Goal: Information Seeking & Learning: Find specific fact

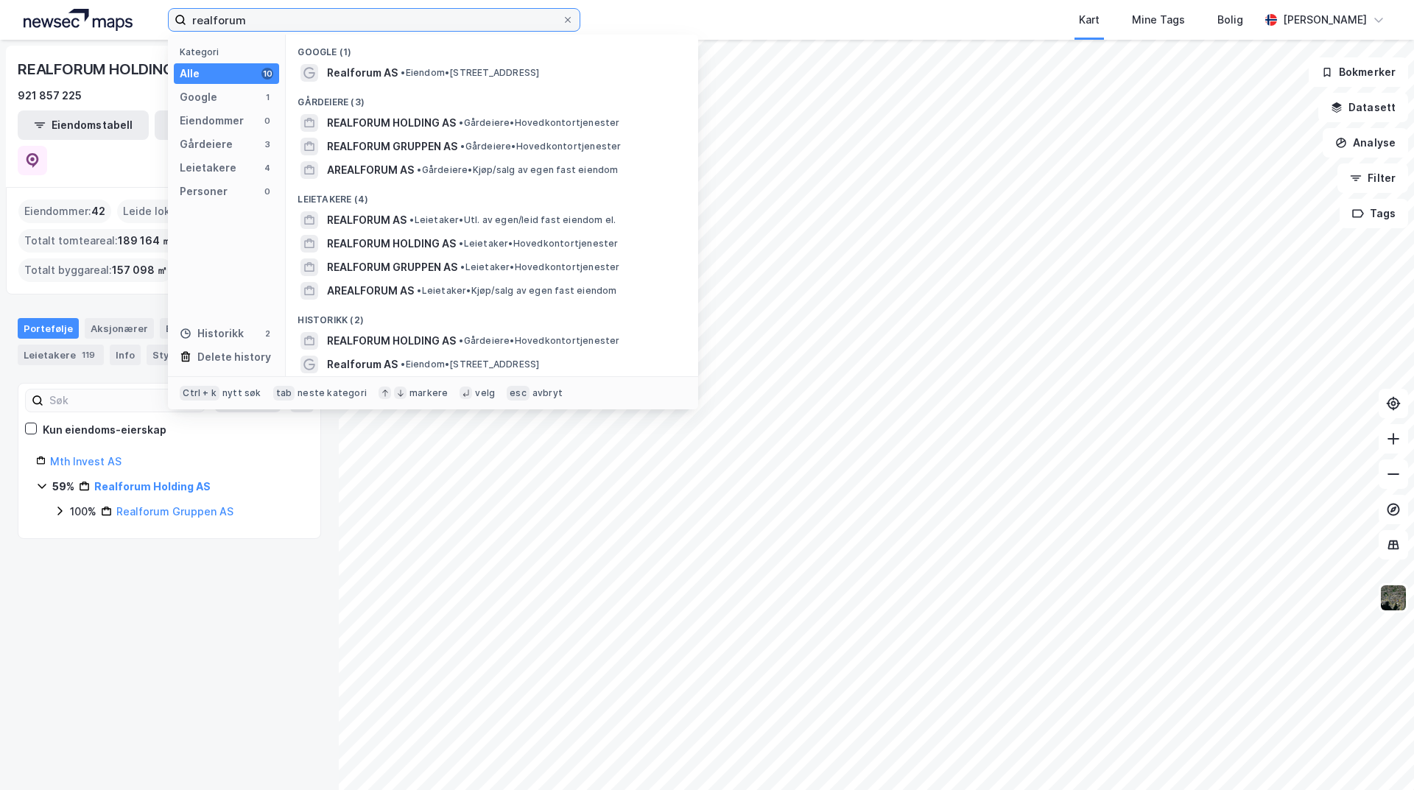
drag, startPoint x: 286, startPoint y: 27, endPoint x: 94, endPoint y: 24, distance: 191.5
click at [94, 24] on div "realforum Kategori Alle 10 Google 1 Eiendommer 0 Gårdeiere 3 Leietakere 4 Perso…" at bounding box center [707, 20] width 1414 height 40
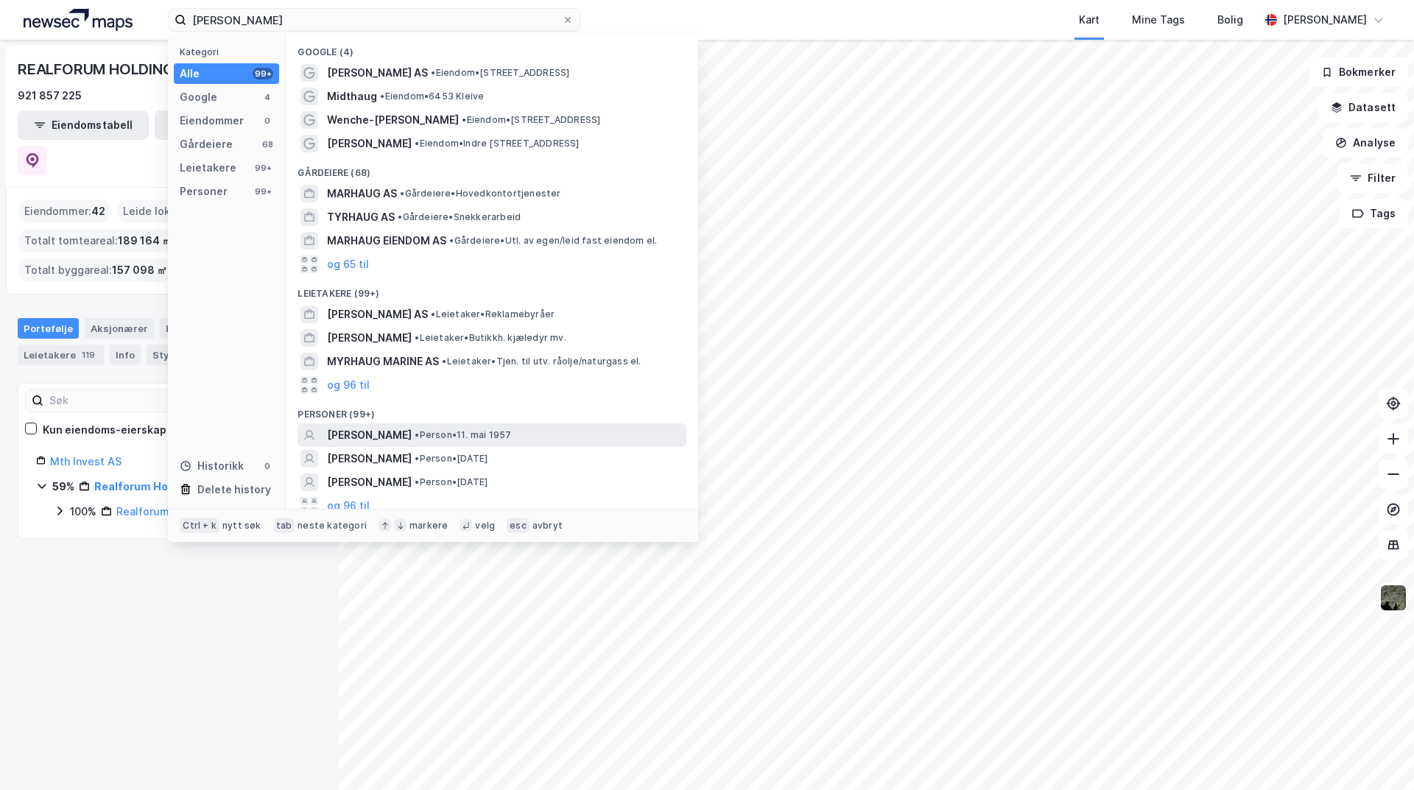
click at [419, 429] on span "•" at bounding box center [417, 434] width 4 height 11
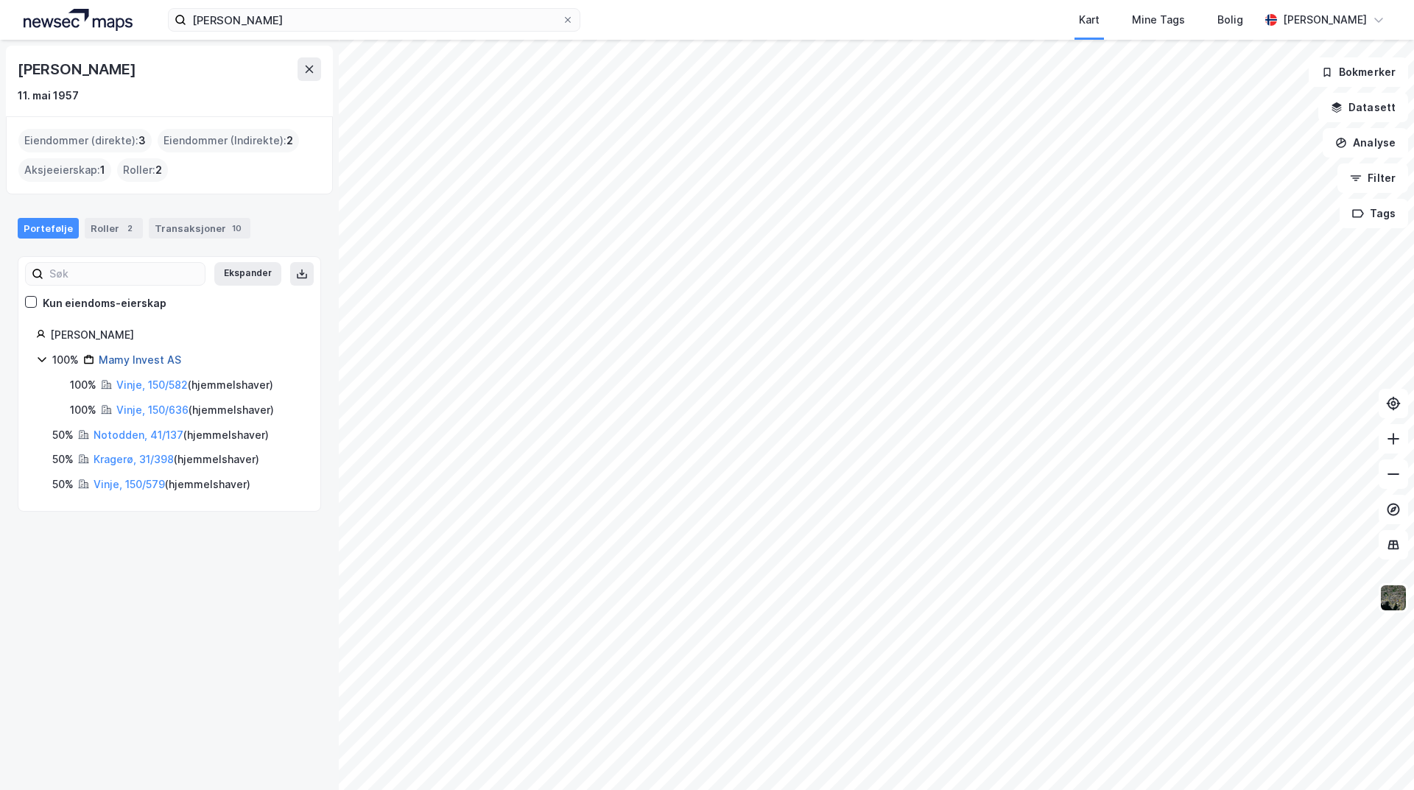
click at [148, 362] on link "Mamy Invest AS" at bounding box center [140, 360] width 82 height 13
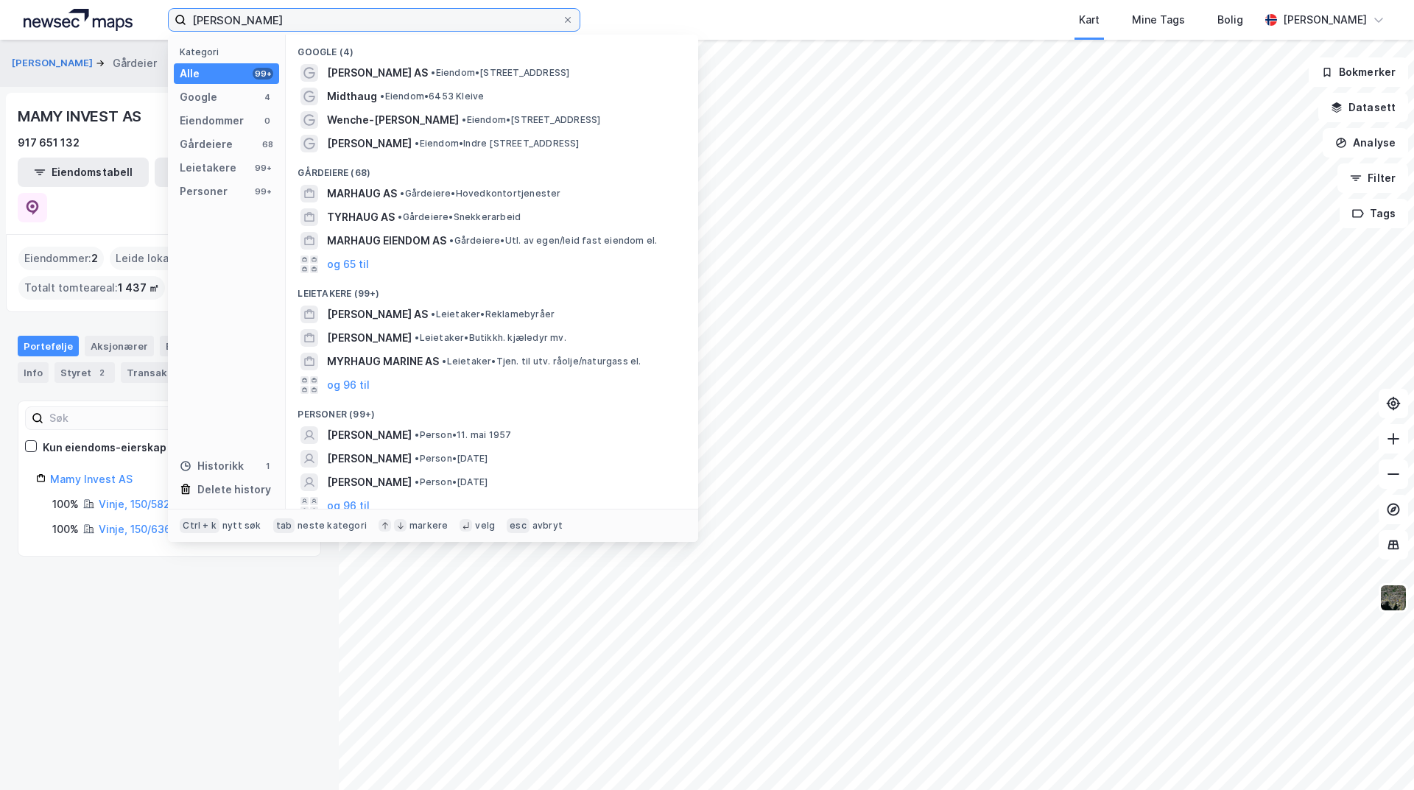
drag, startPoint x: 320, startPoint y: 29, endPoint x: 105, endPoint y: 18, distance: 216.1
click at [105, 23] on div "[PERSON_NAME] Kategori Alle 99+ Google 4 Eiendommer 0 Gårdeiere 68 Leietakere 9…" at bounding box center [707, 20] width 1414 height 40
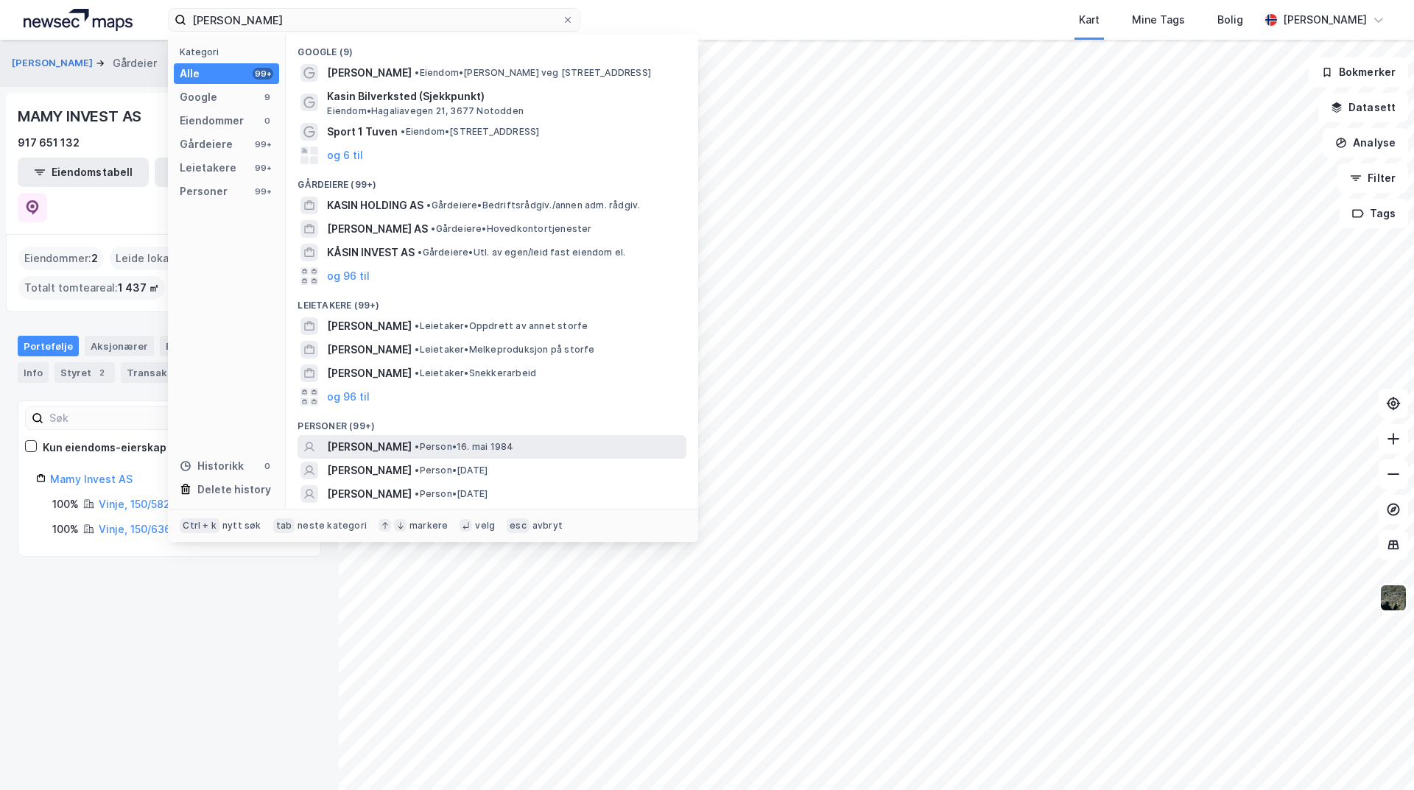
click at [407, 448] on span "[PERSON_NAME]" at bounding box center [369, 447] width 85 height 18
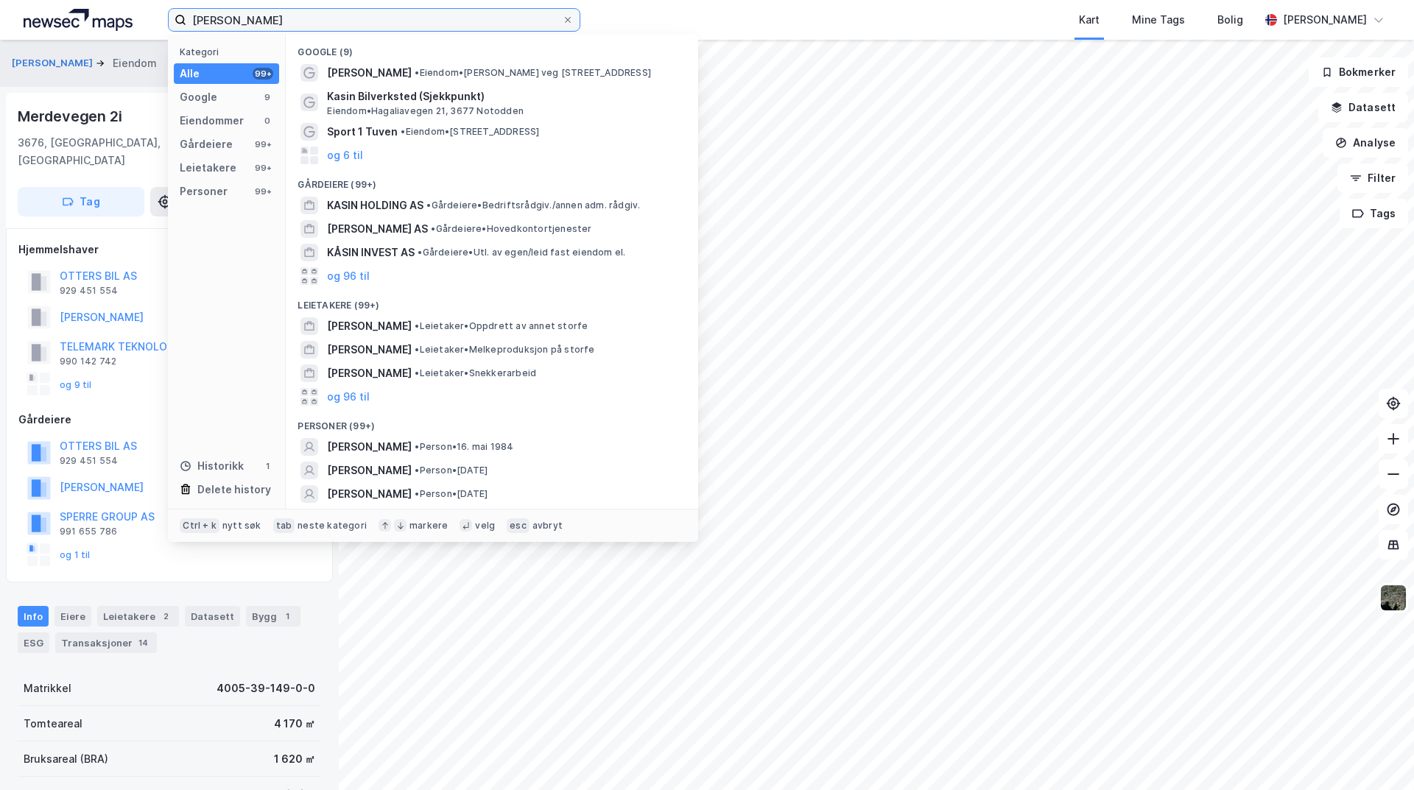
drag, startPoint x: 305, startPoint y: 24, endPoint x: 83, endPoint y: 15, distance: 221.9
click at [83, 15] on div "[PERSON_NAME] Kategori Alle 99+ Google 9 Eiendommer 0 Gårdeiere 99+ Leietakere …" at bounding box center [707, 20] width 1414 height 40
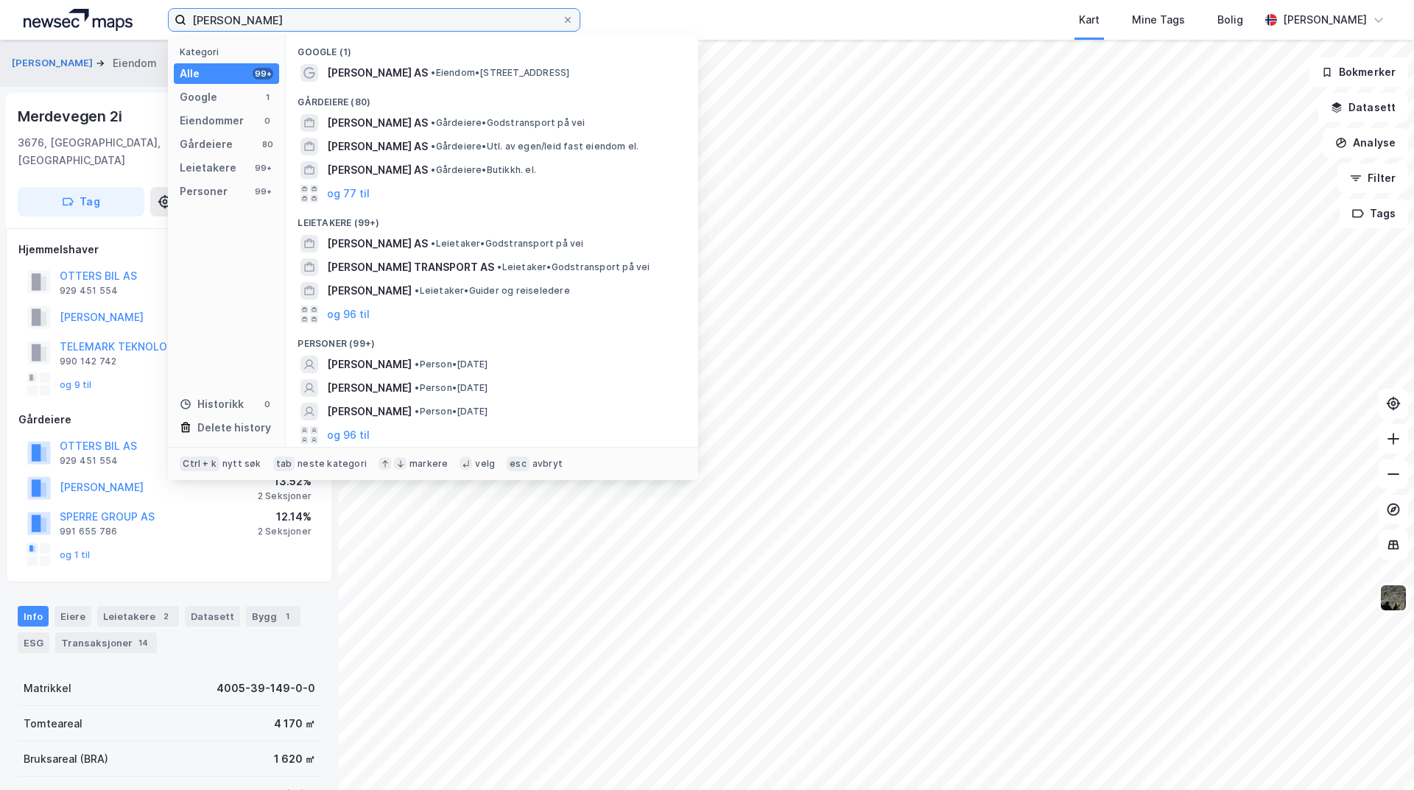
click at [368, 19] on input "[PERSON_NAME]" at bounding box center [374, 20] width 376 height 22
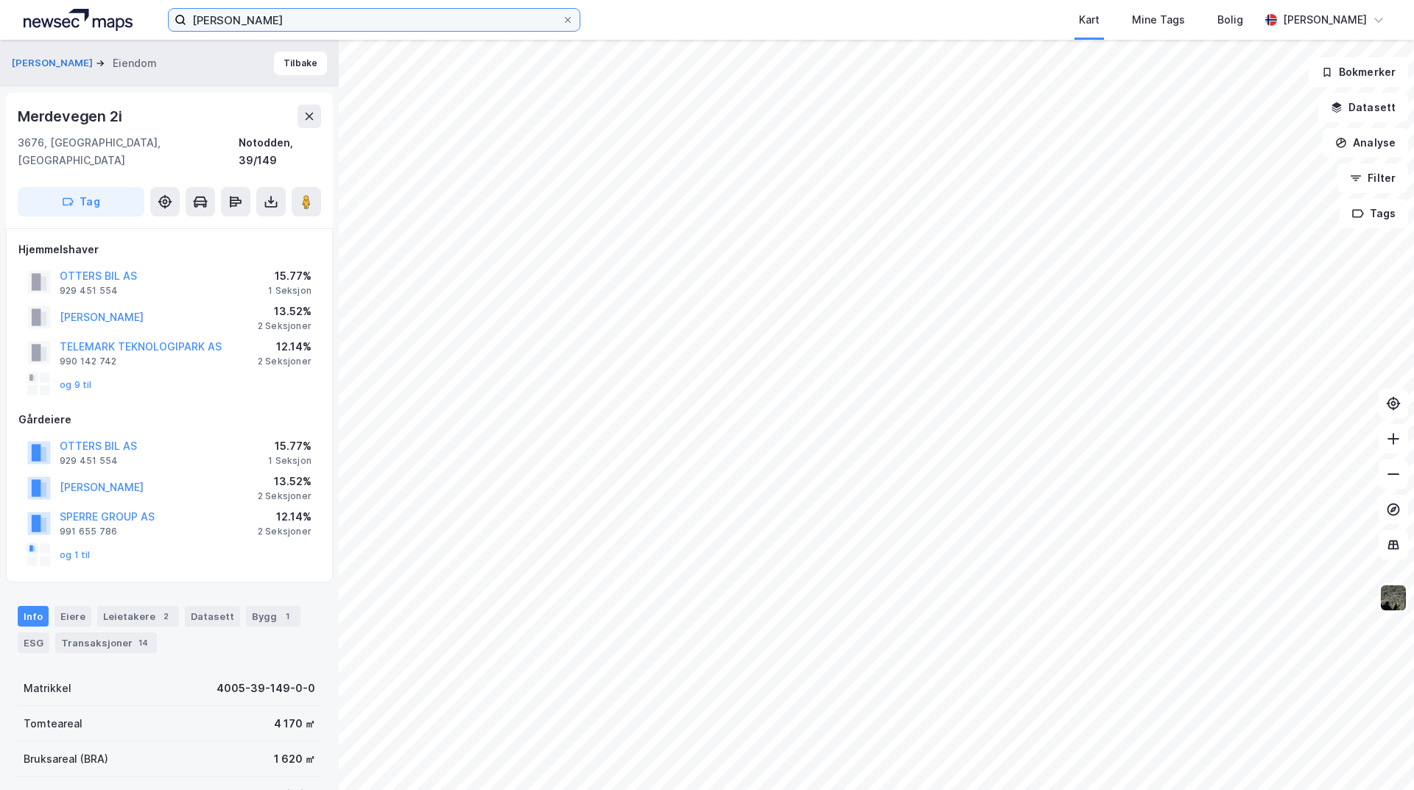
click at [280, 24] on input "[PERSON_NAME]" at bounding box center [374, 20] width 376 height 22
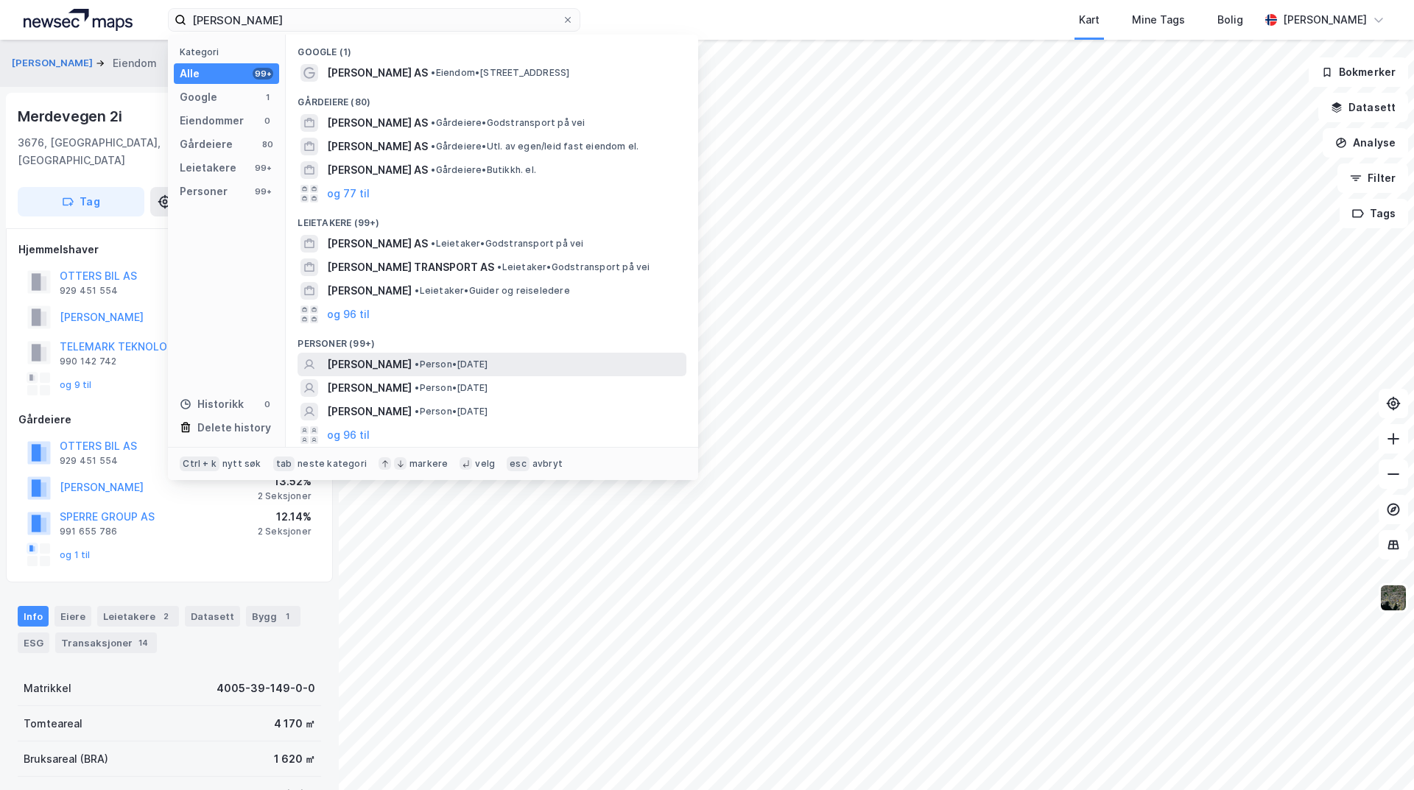
click at [450, 364] on span "• Person • [DATE]" at bounding box center [451, 365] width 73 height 12
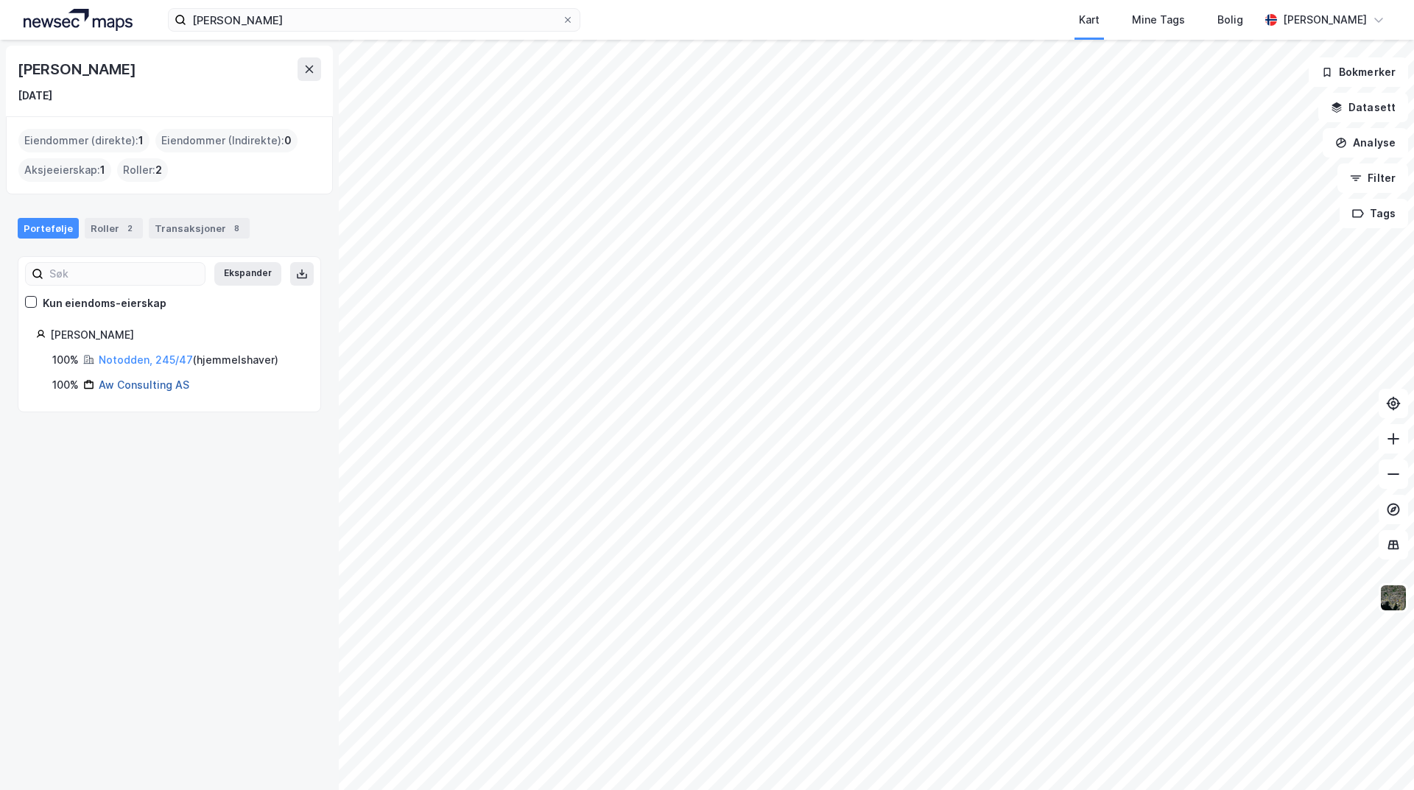
click at [152, 387] on link "Aw Consulting AS" at bounding box center [144, 385] width 91 height 13
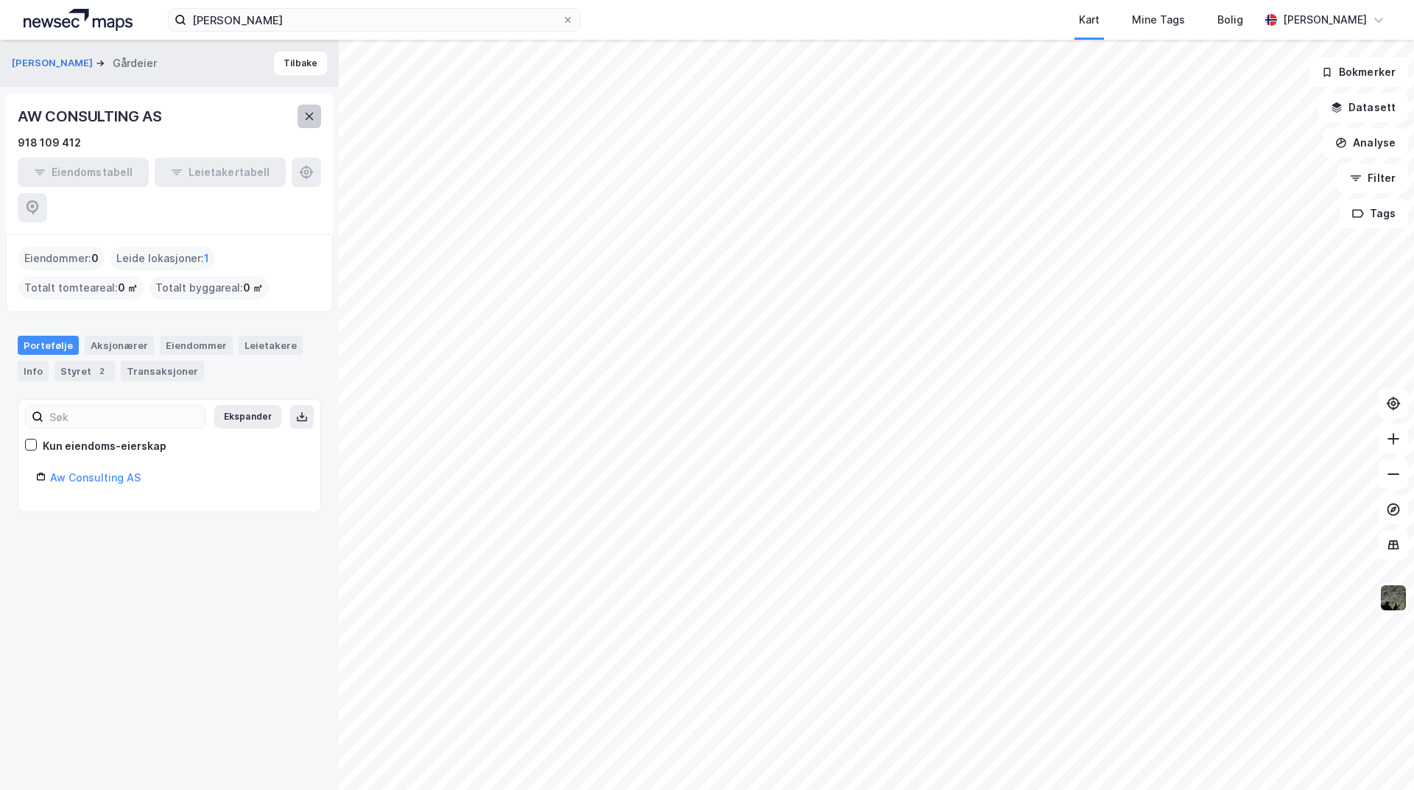
click at [315, 110] on button at bounding box center [310, 117] width 24 height 24
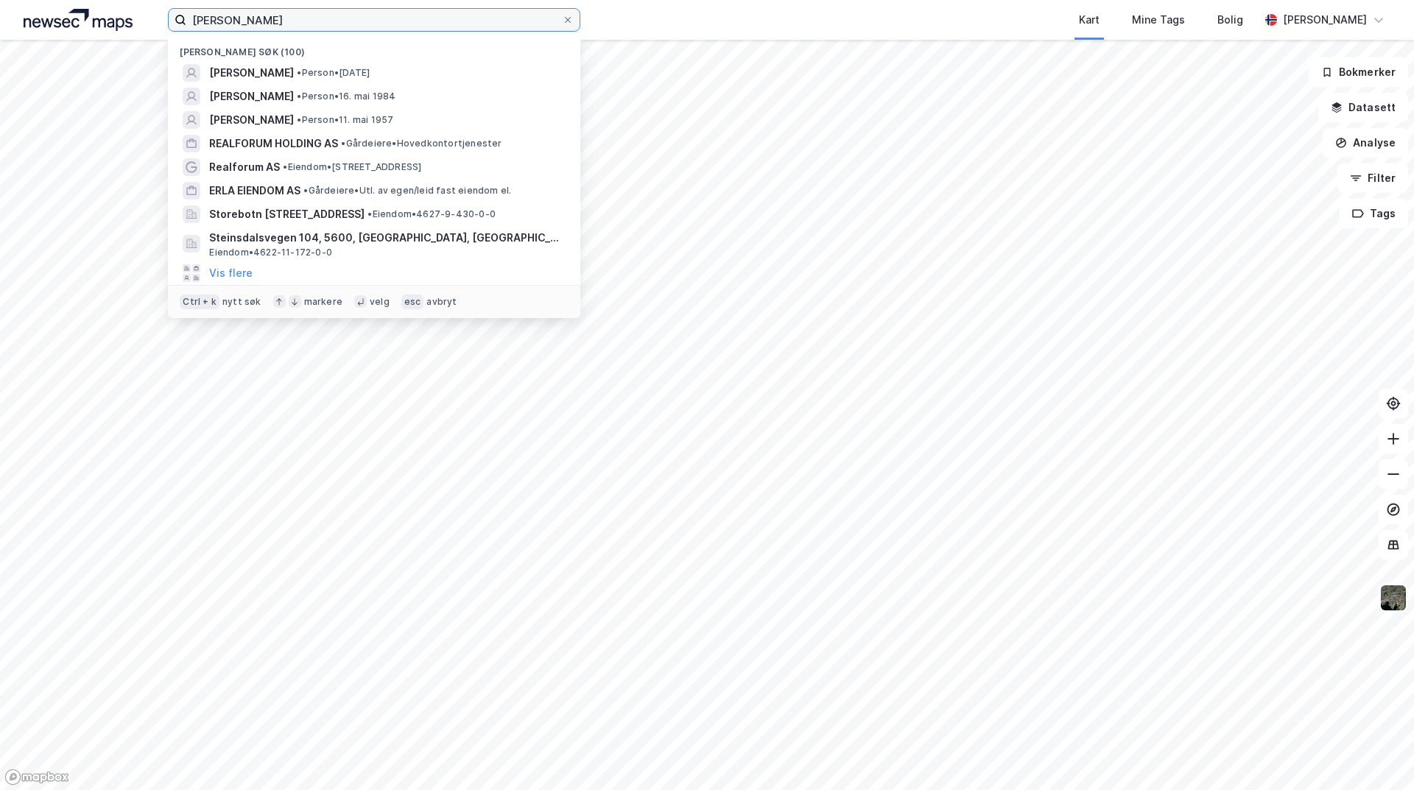
drag, startPoint x: 287, startPoint y: 12, endPoint x: 41, endPoint y: 13, distance: 245.3
click at [41, 13] on div "[PERSON_NAME] søk (100) [PERSON_NAME] • Person • [DATE] [PERSON_NAME] • Person …" at bounding box center [707, 20] width 1414 height 40
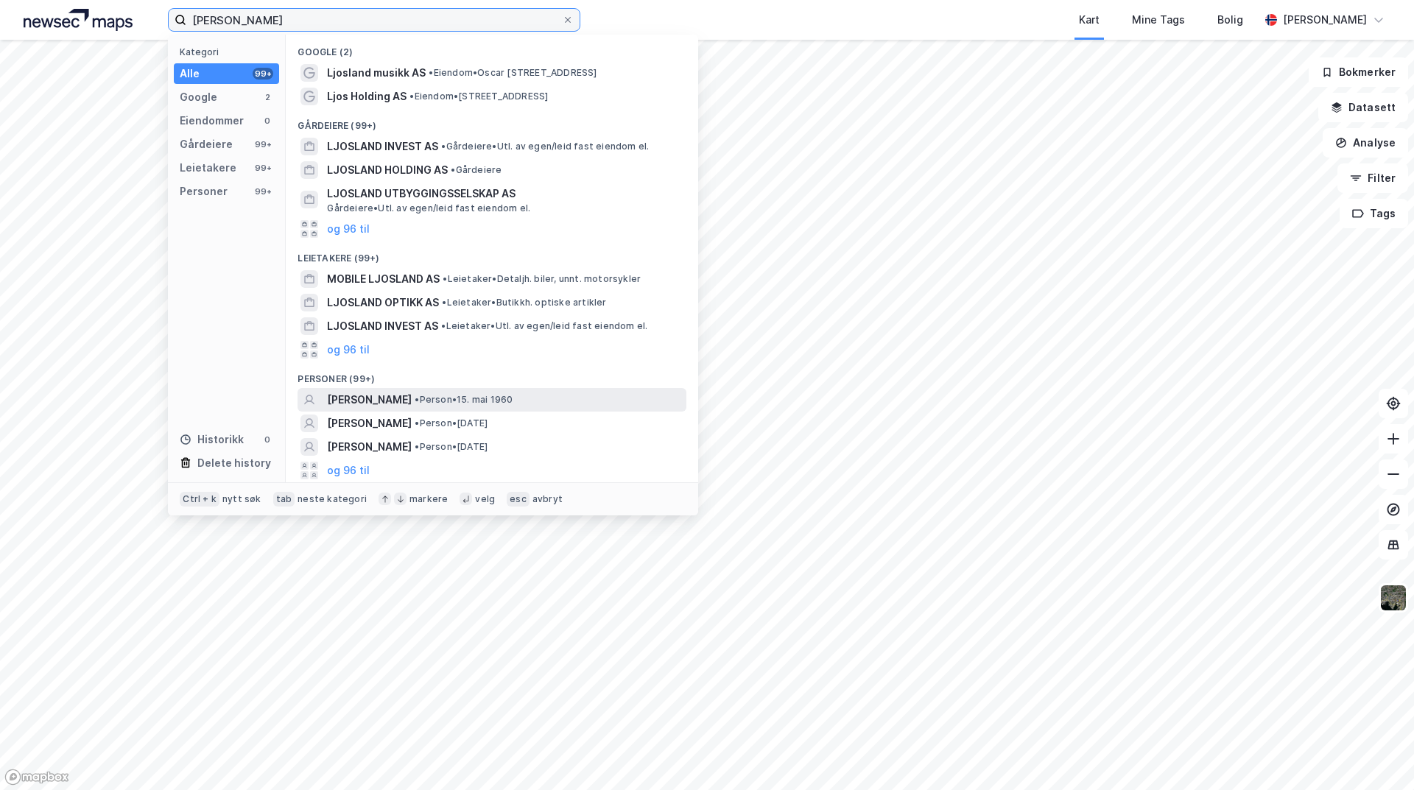
type input "[PERSON_NAME]"
click at [410, 400] on span "[PERSON_NAME]" at bounding box center [369, 400] width 85 height 18
